Goal: Task Accomplishment & Management: Manage account settings

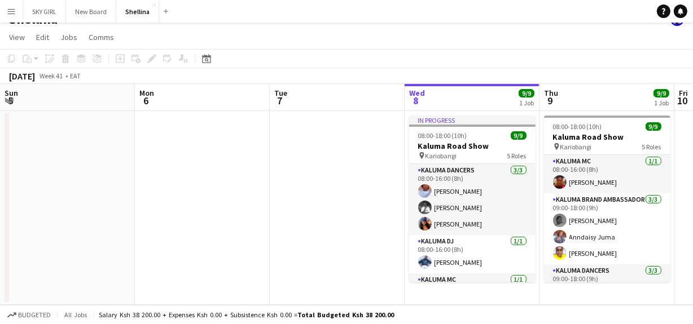
scroll to position [0, 270]
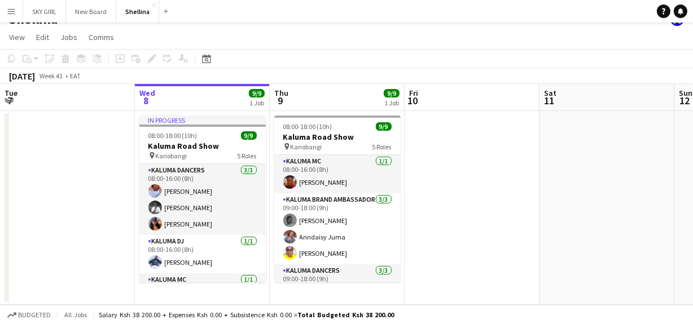
drag, startPoint x: 0, startPoint y: 0, endPoint x: 14, endPoint y: 12, distance: 18.4
click at [14, 12] on app-icon "Menu" at bounding box center [11, 11] width 9 height 9
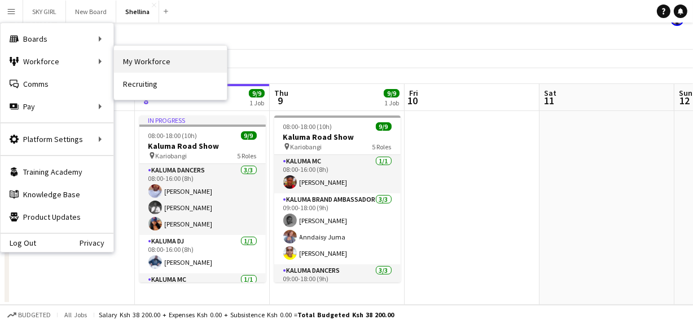
click at [150, 61] on link "My Workforce" at bounding box center [170, 61] width 113 height 23
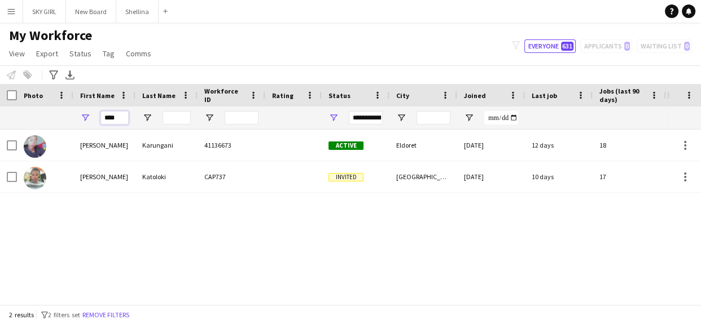
click at [122, 117] on input "****" at bounding box center [114, 118] width 28 height 14
type input "*"
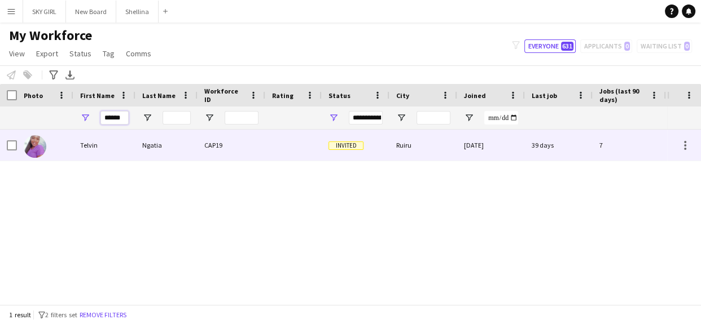
type input "******"
click at [239, 136] on div "CAP19" at bounding box center [231, 145] width 68 height 31
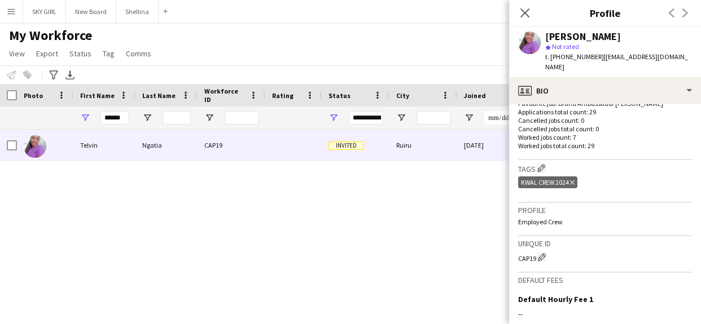
scroll to position [450, 0]
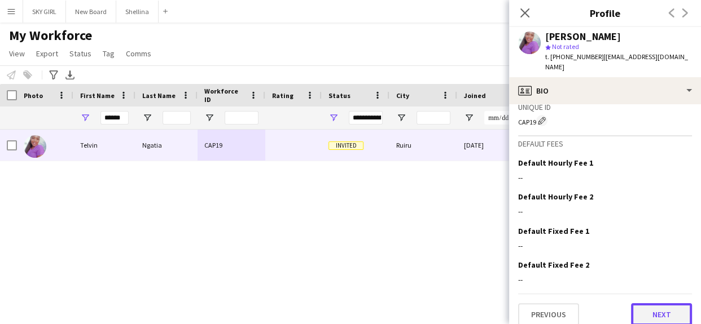
click at [635, 304] on button "Next" at bounding box center [661, 315] width 61 height 23
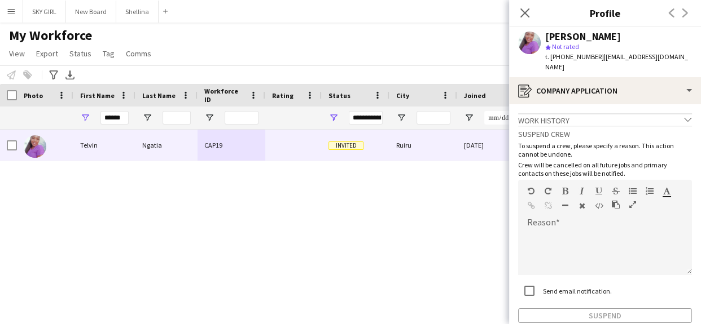
scroll to position [52, 0]
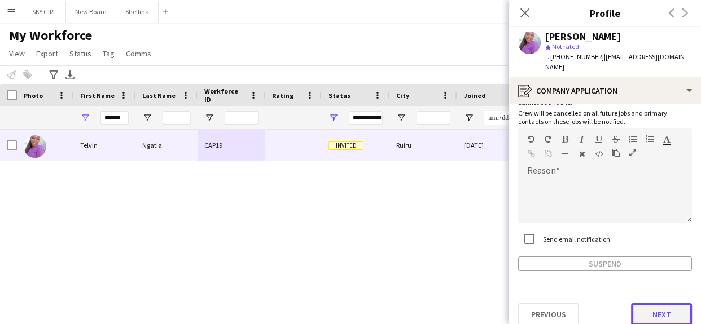
click at [637, 304] on button "Next" at bounding box center [661, 315] width 61 height 23
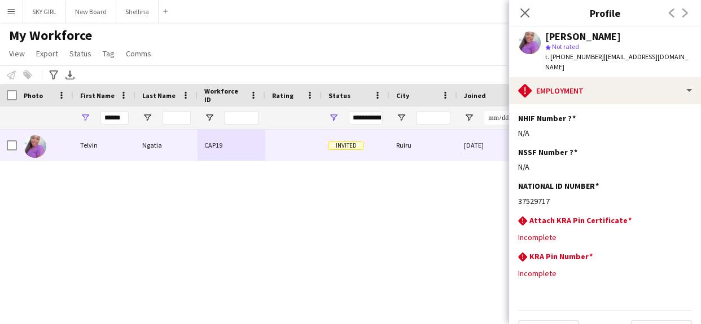
scroll to position [17, 0]
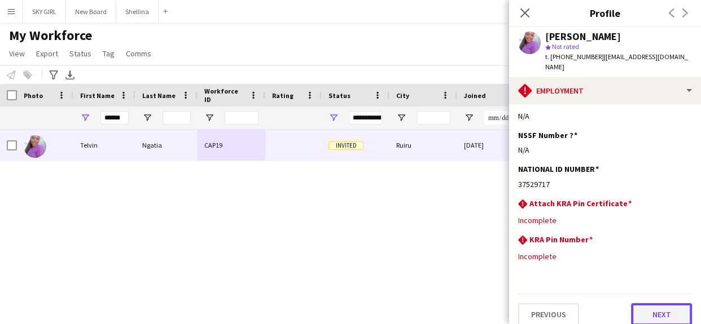
click at [631, 304] on button "Next" at bounding box center [661, 315] width 61 height 23
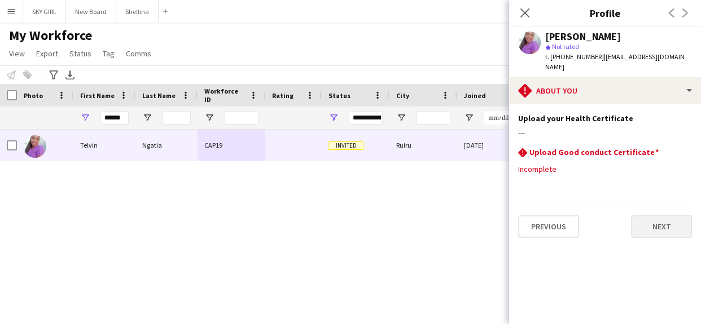
scroll to position [0, 0]
click at [642, 218] on button "Next" at bounding box center [661, 227] width 61 height 23
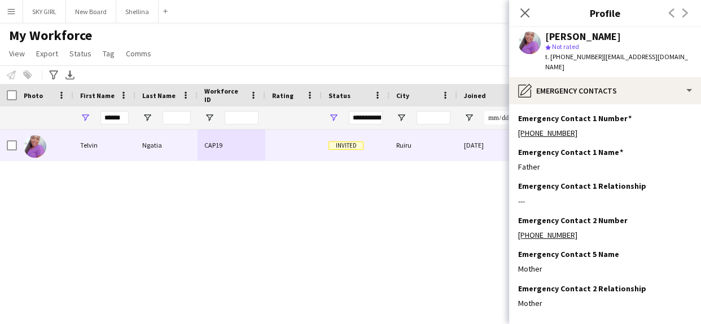
scroll to position [46, 0]
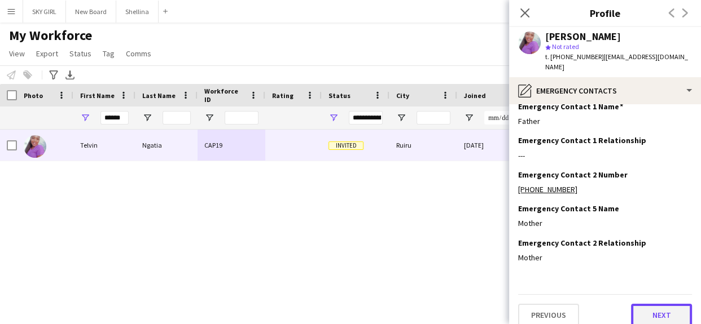
click at [638, 304] on button "Next" at bounding box center [661, 315] width 61 height 23
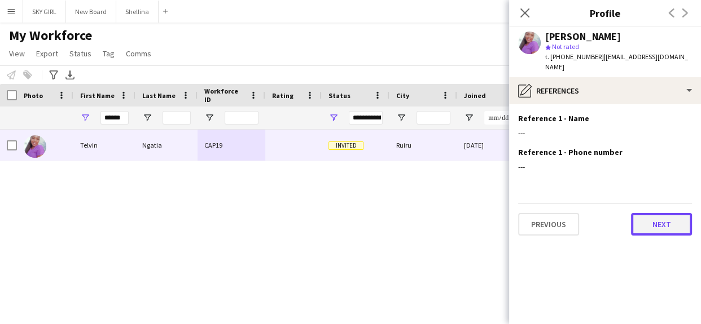
click at [643, 213] on button "Next" at bounding box center [661, 224] width 61 height 23
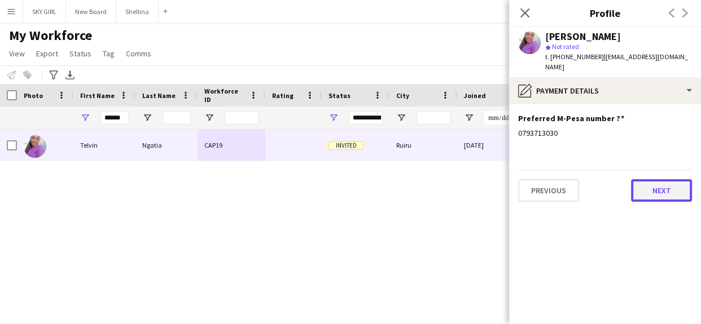
click at [639, 179] on button "Next" at bounding box center [661, 190] width 61 height 23
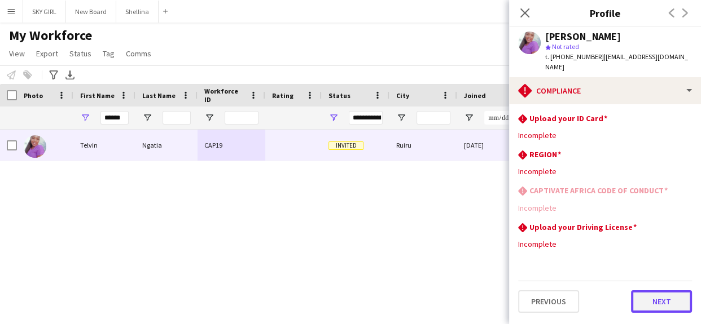
click at [648, 291] on button "Next" at bounding box center [661, 302] width 61 height 23
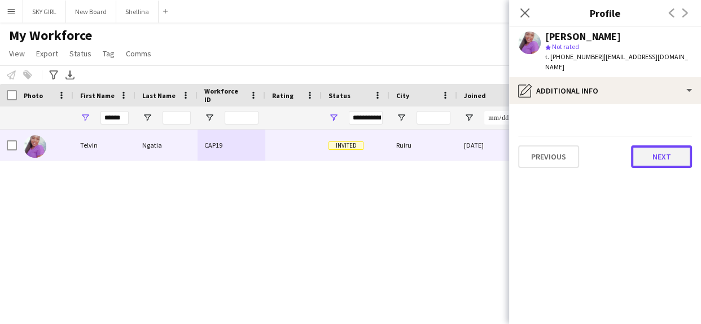
click at [647, 147] on button "Next" at bounding box center [661, 157] width 61 height 23
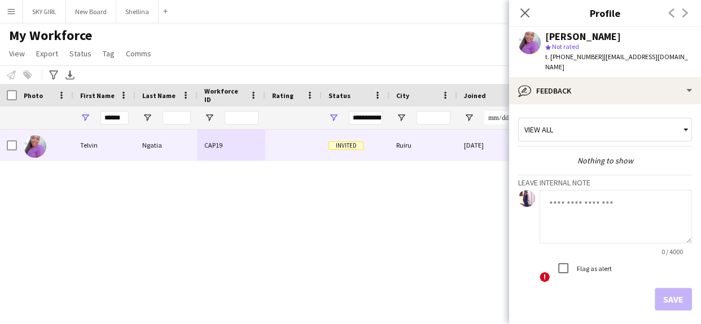
scroll to position [39, 0]
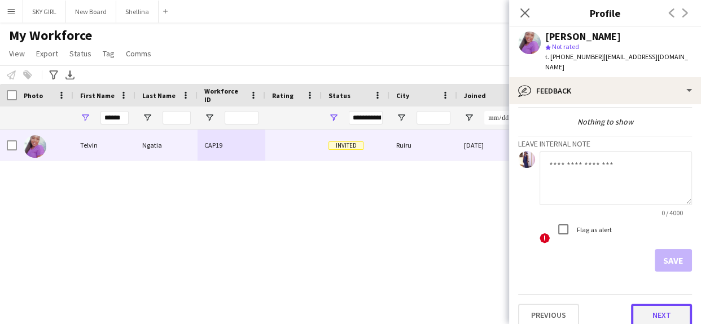
click at [638, 304] on button "Next" at bounding box center [661, 315] width 61 height 23
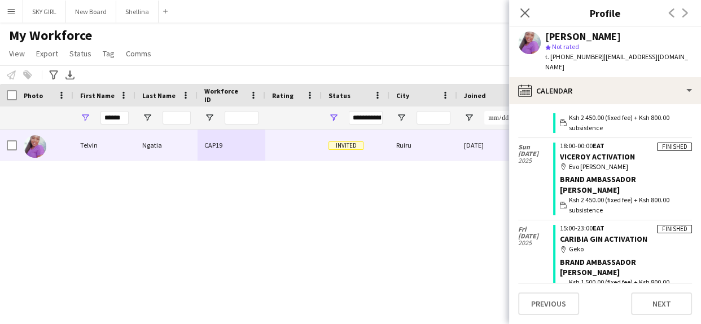
scroll to position [183, 0]
